Goal: Navigation & Orientation: Find specific page/section

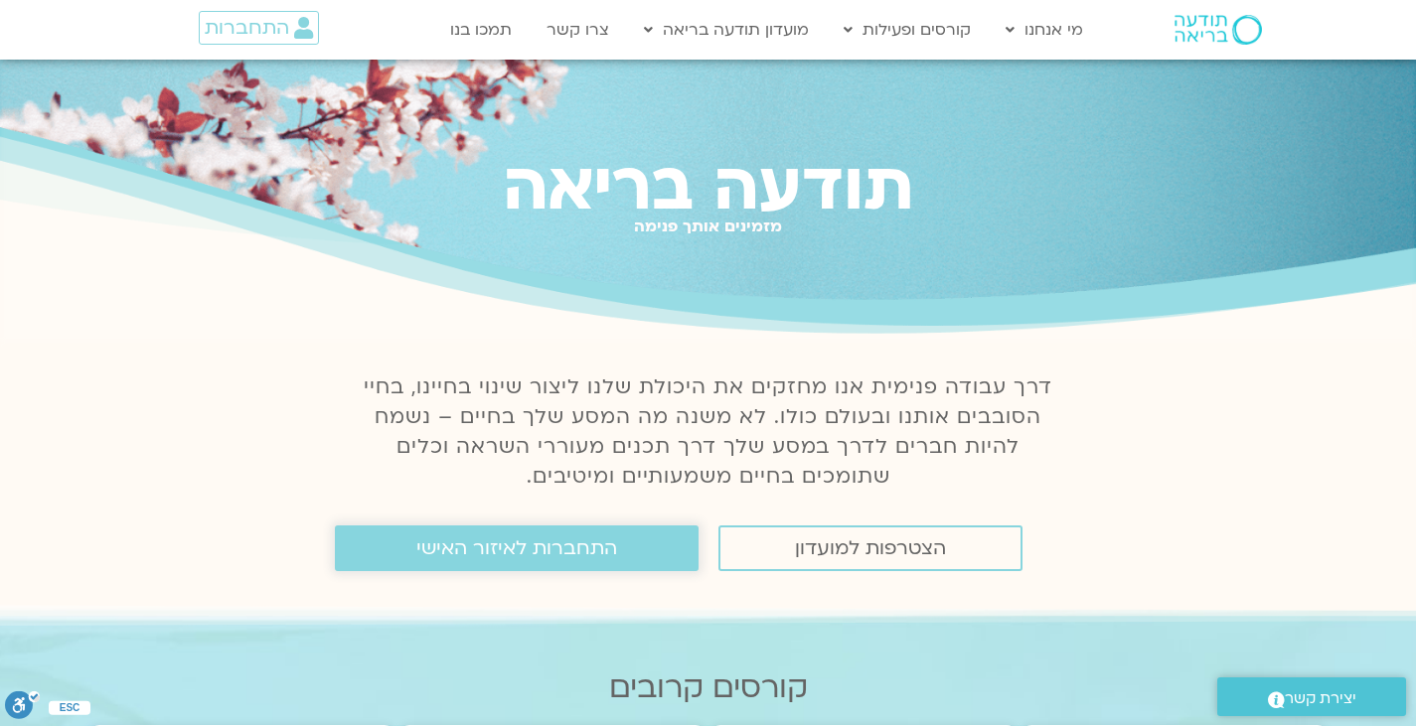
click at [520, 541] on span "התחברות לאיזור האישי" at bounding box center [516, 549] width 201 height 22
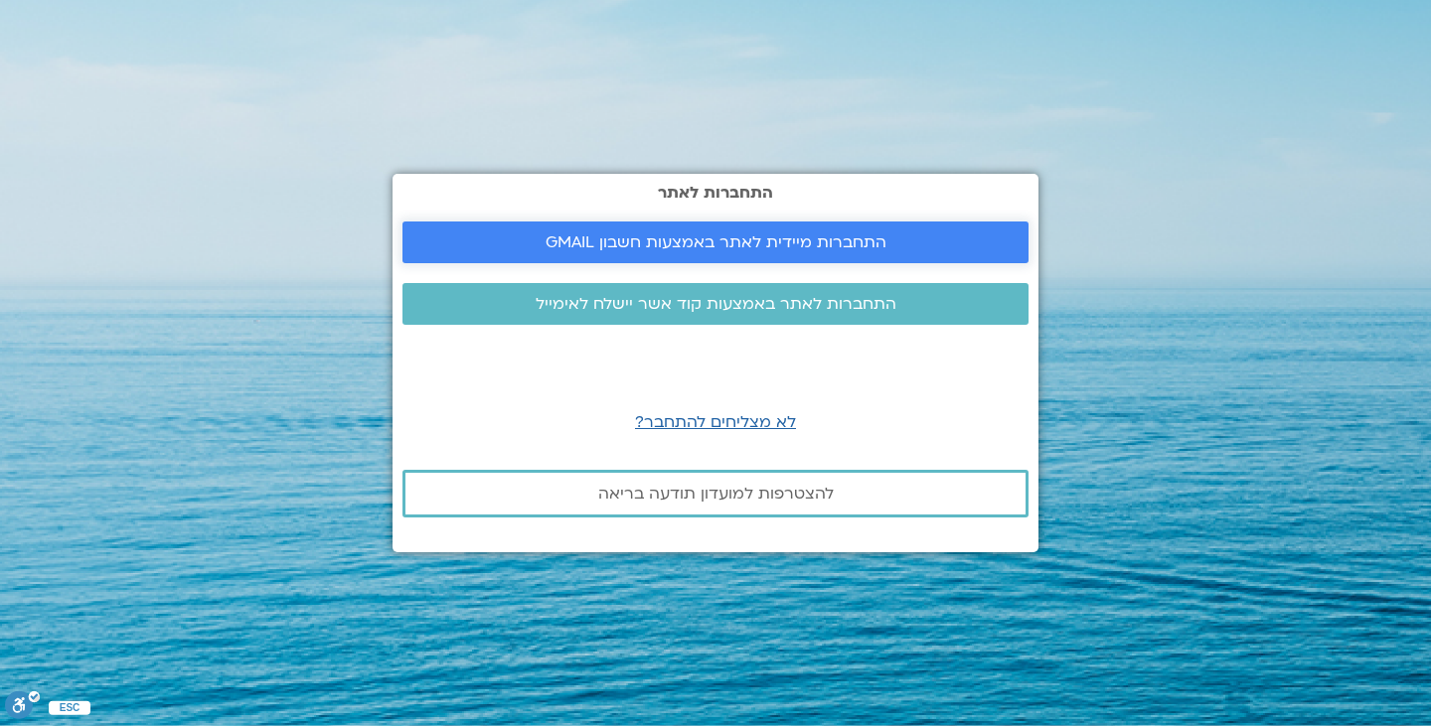
click at [787, 247] on span "התחברות מיידית לאתר באמצעות חשבון GMAIL" at bounding box center [715, 242] width 341 height 18
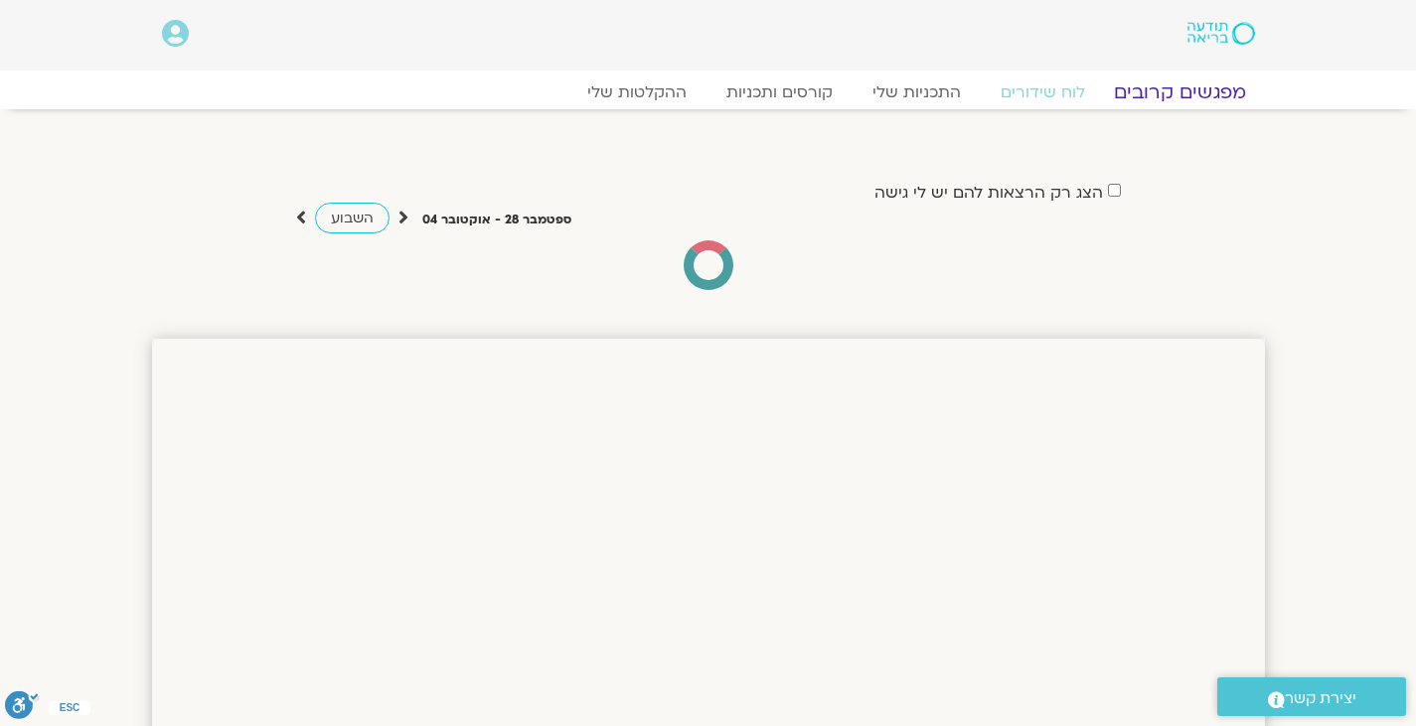
click at [1150, 88] on link "מפגשים קרובים" at bounding box center [1179, 92] width 180 height 24
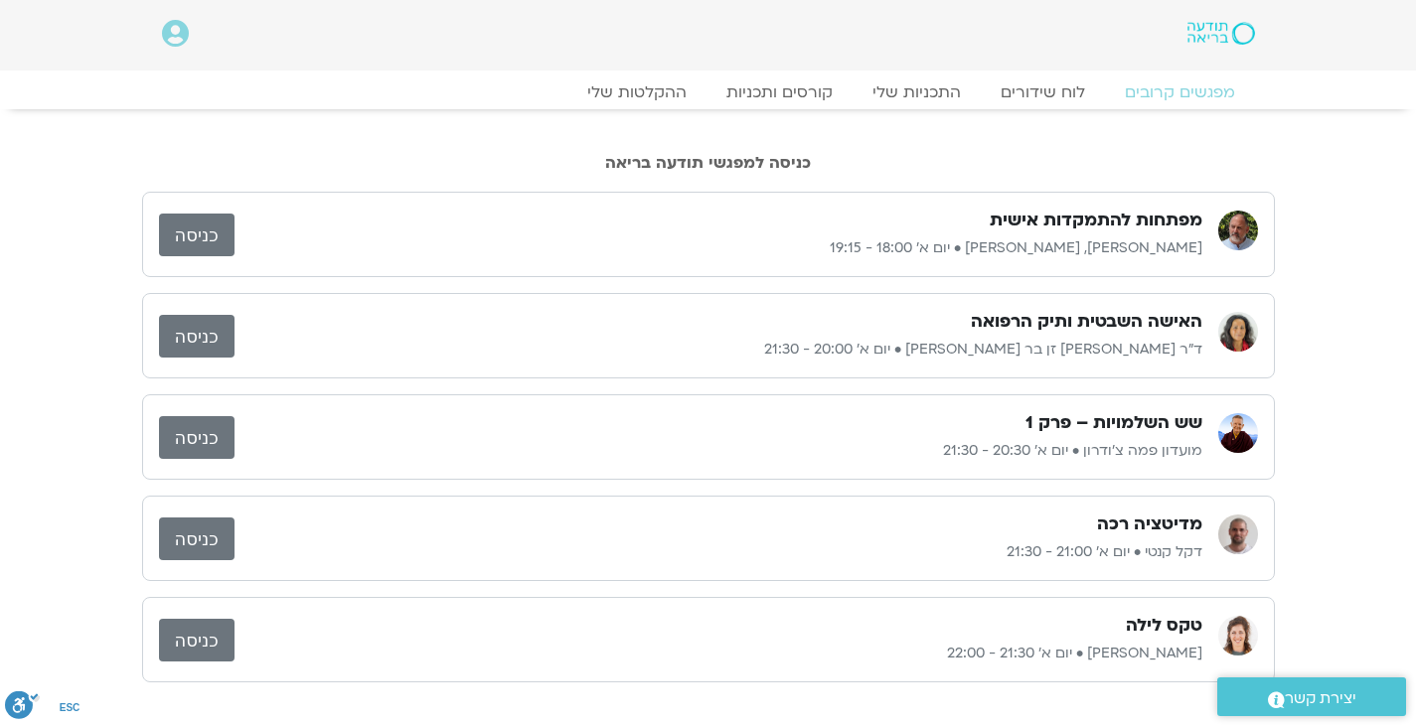
click at [206, 249] on link "כניסה" at bounding box center [197, 235] width 76 height 43
